Goal: Navigation & Orientation: Find specific page/section

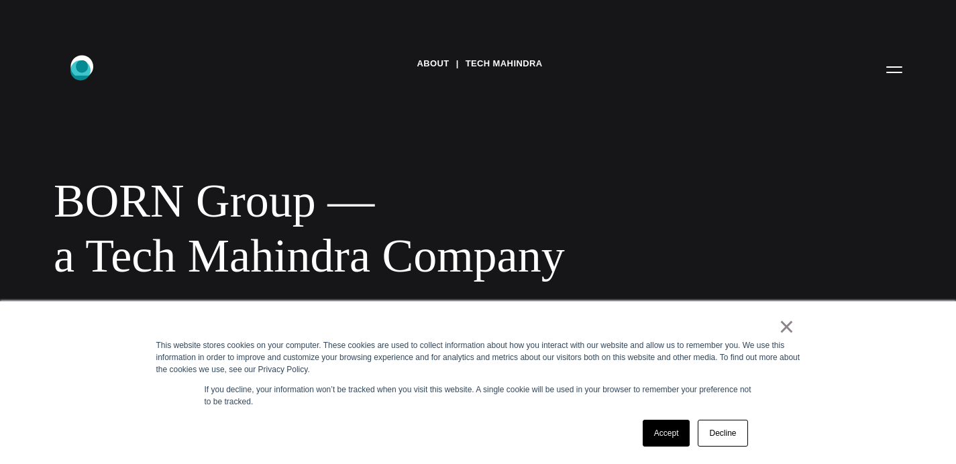
click at [81, 70] on icon ".st0{display:none;} .st1{display:inline;} .st2{font-family:'HelveticaNeue-Mediu…" at bounding box center [91, 69] width 86 height 35
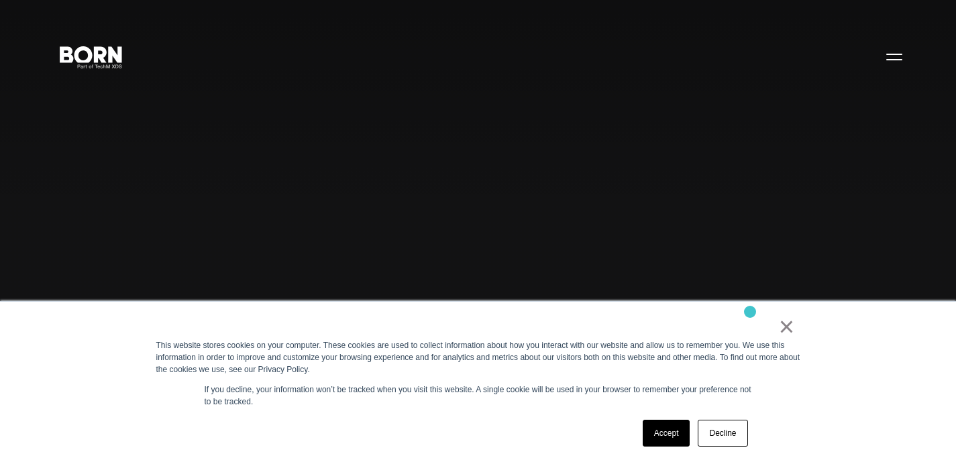
scroll to position [13, 0]
click at [792, 329] on link "×" at bounding box center [787, 327] width 16 height 12
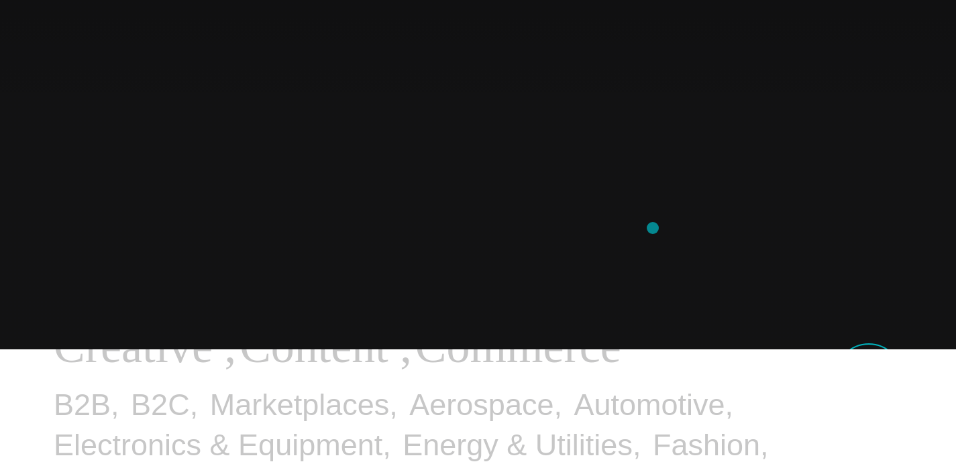
scroll to position [0, 0]
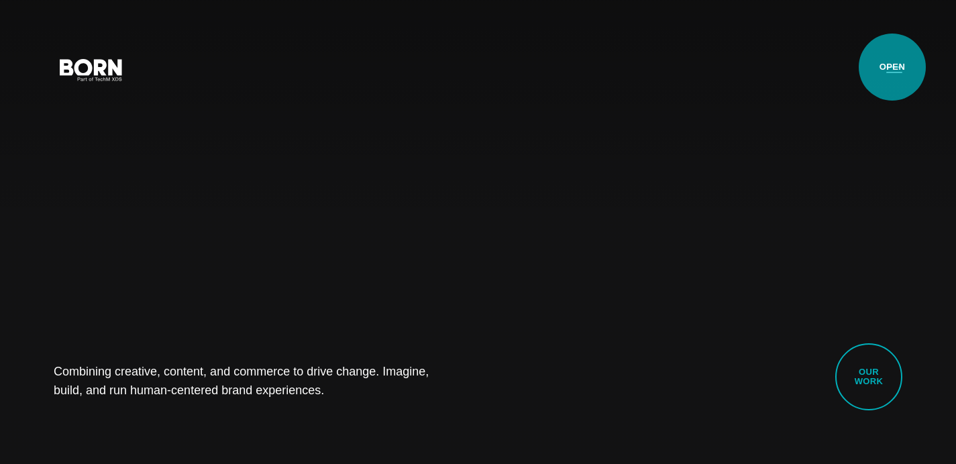
click at [892, 67] on button "Primary Menu" at bounding box center [894, 69] width 32 height 28
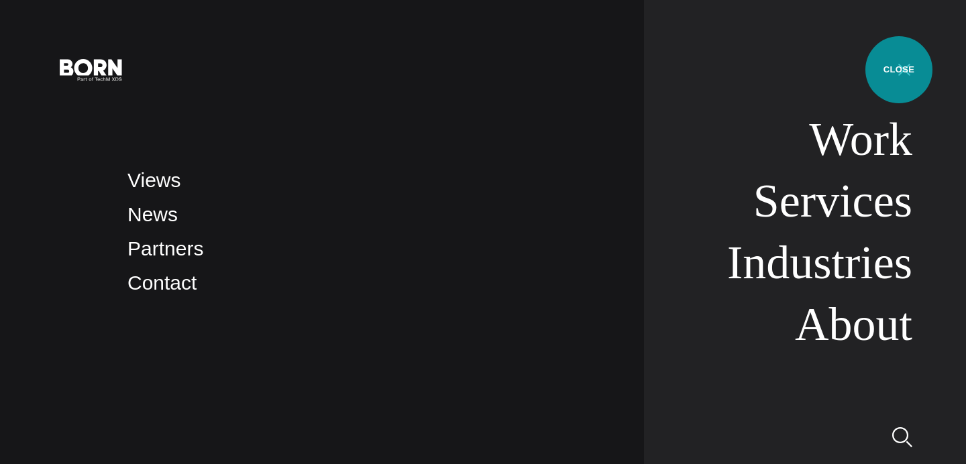
click at [899, 70] on button "Primary Menu" at bounding box center [904, 69] width 32 height 28
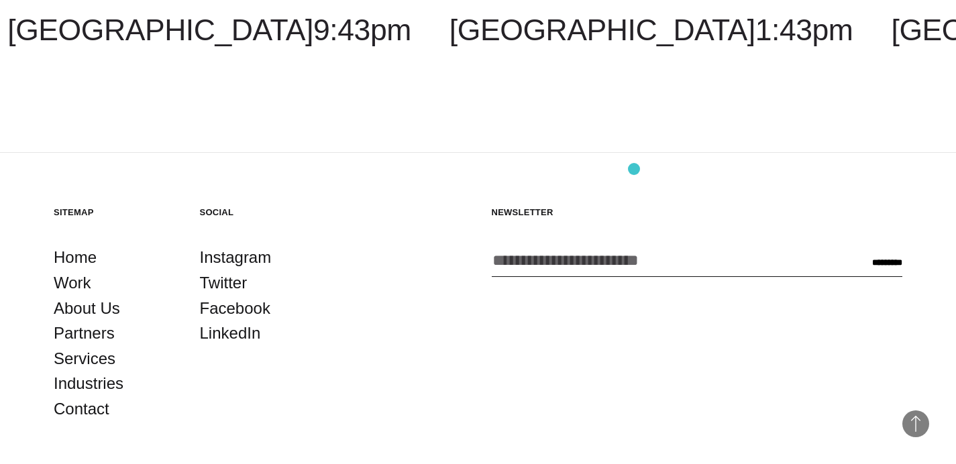
scroll to position [3508, 0]
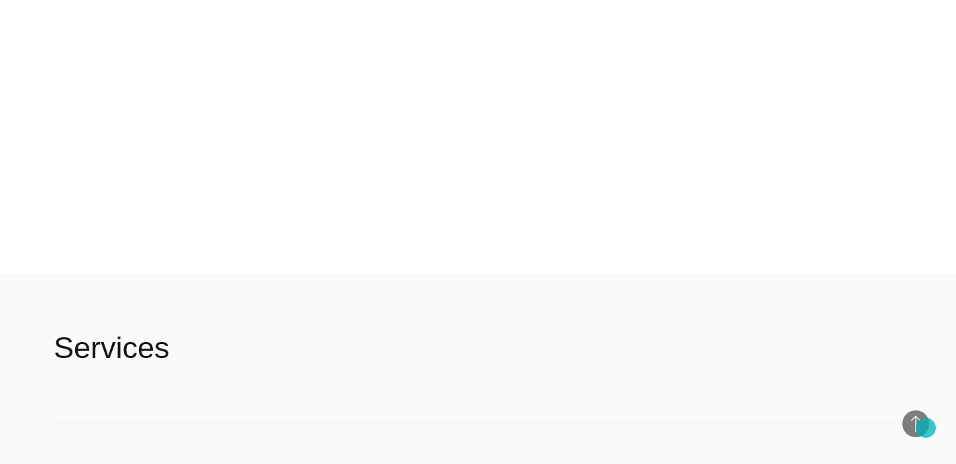
click at [926, 428] on span "Back to Top" at bounding box center [915, 424] width 27 height 27
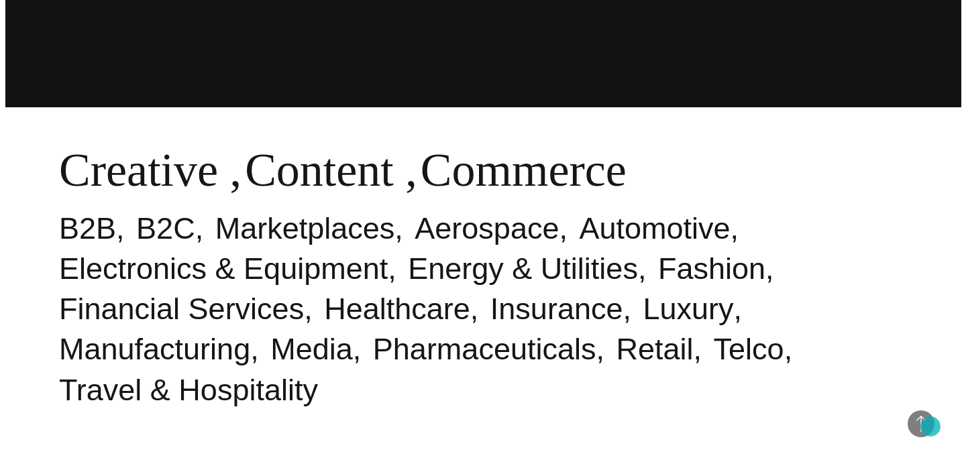
scroll to position [0, 0]
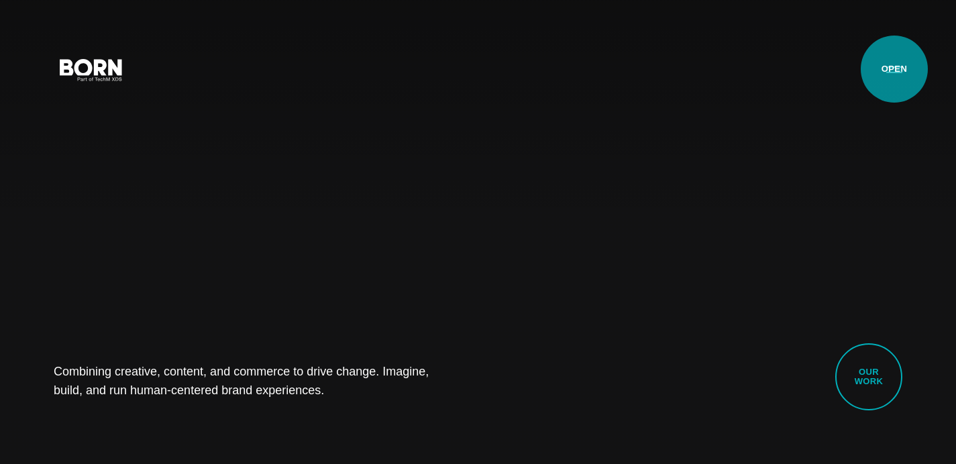
click at [894, 69] on button "Primary Menu" at bounding box center [894, 69] width 32 height 28
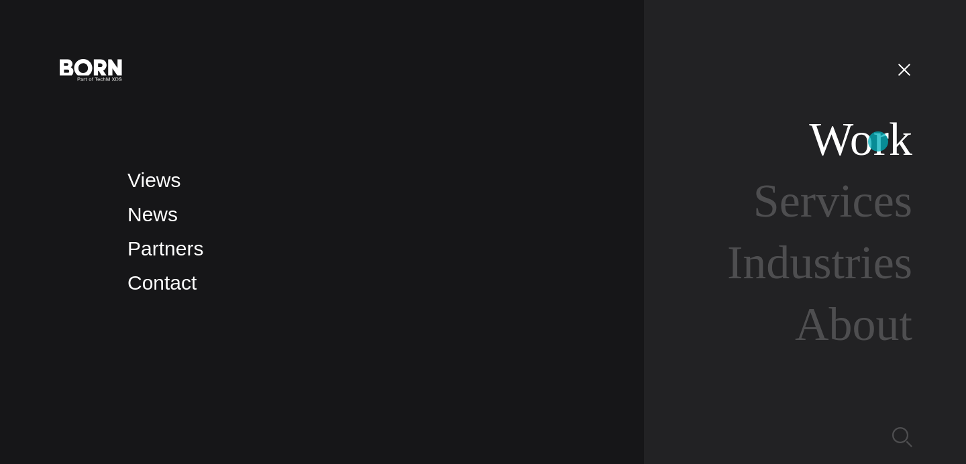
click at [878, 142] on link "Work" at bounding box center [860, 139] width 103 height 52
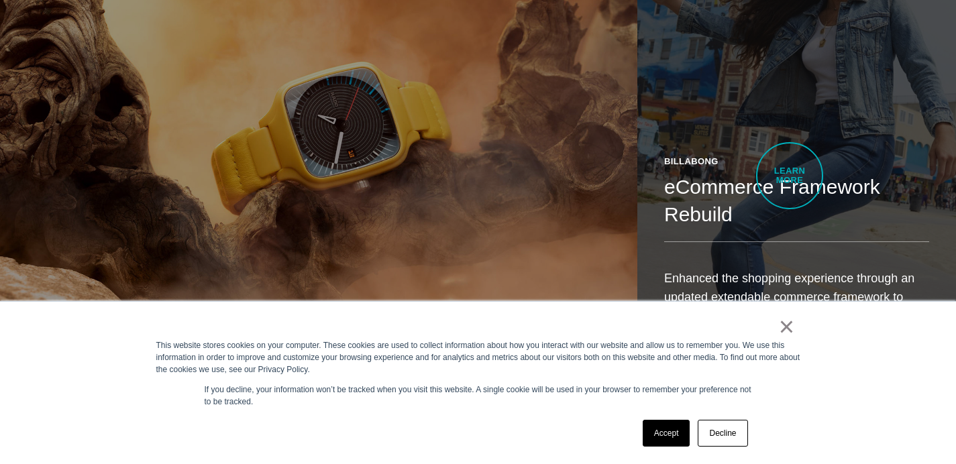
scroll to position [1367, 0]
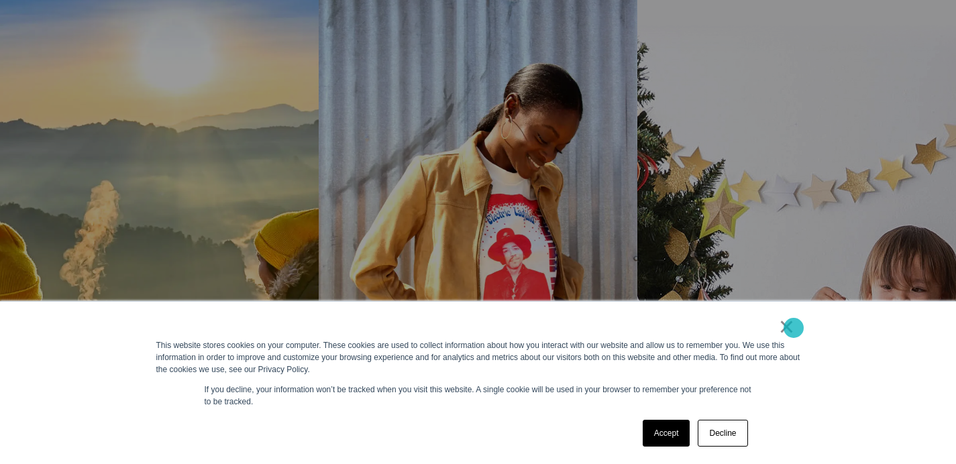
click at [794, 328] on link "×" at bounding box center [787, 327] width 16 height 12
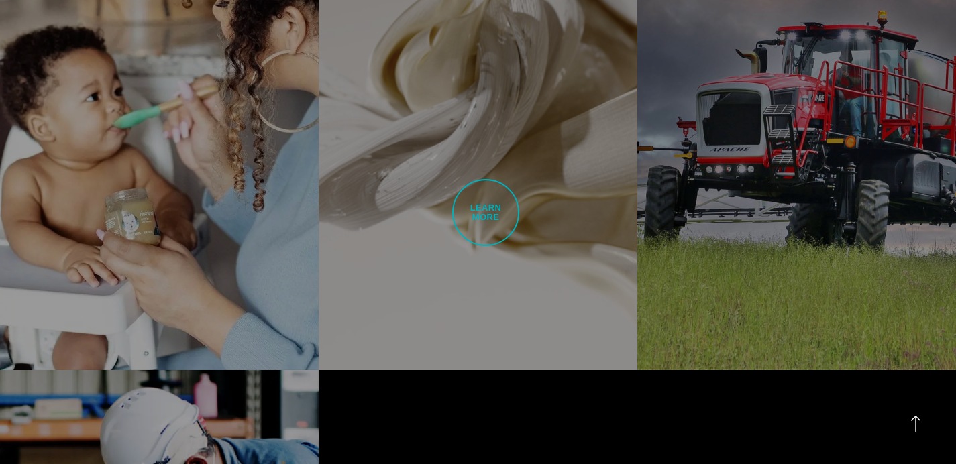
scroll to position [3404, 0]
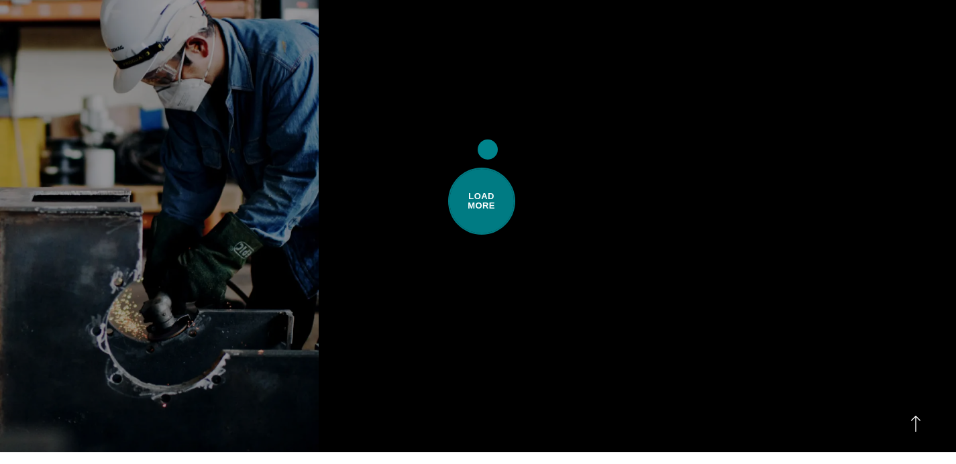
click at [488, 168] on span "Load More" at bounding box center [481, 201] width 67 height 67
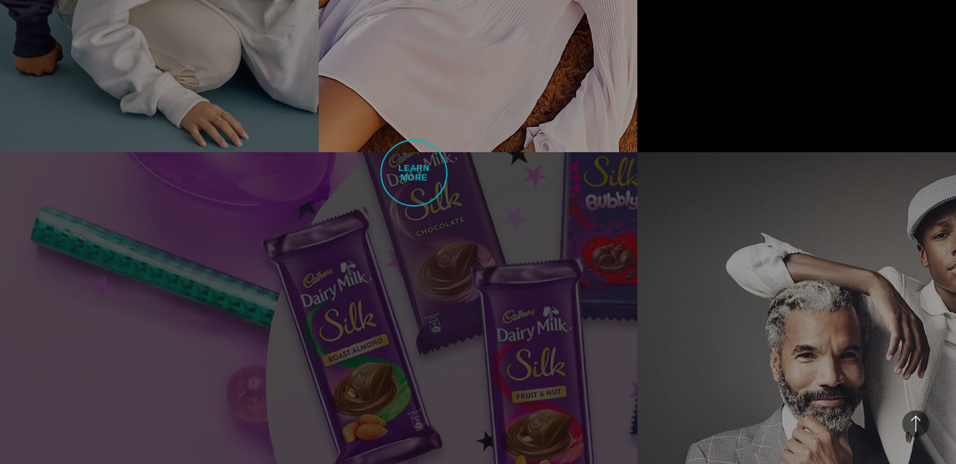
scroll to position [4544, 0]
